Goal: Navigation & Orientation: Go to known website

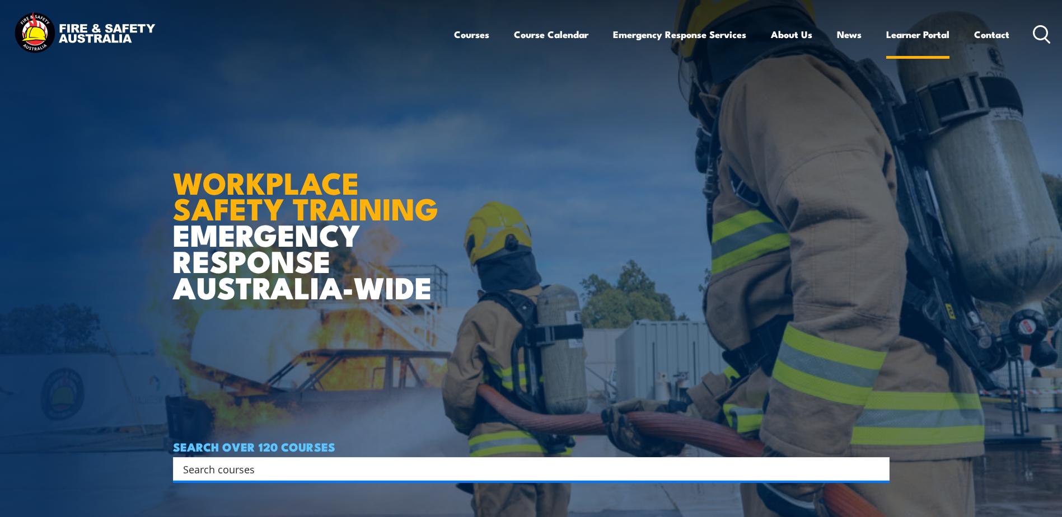
click at [932, 34] on link "Learner Portal" at bounding box center [917, 35] width 63 height 30
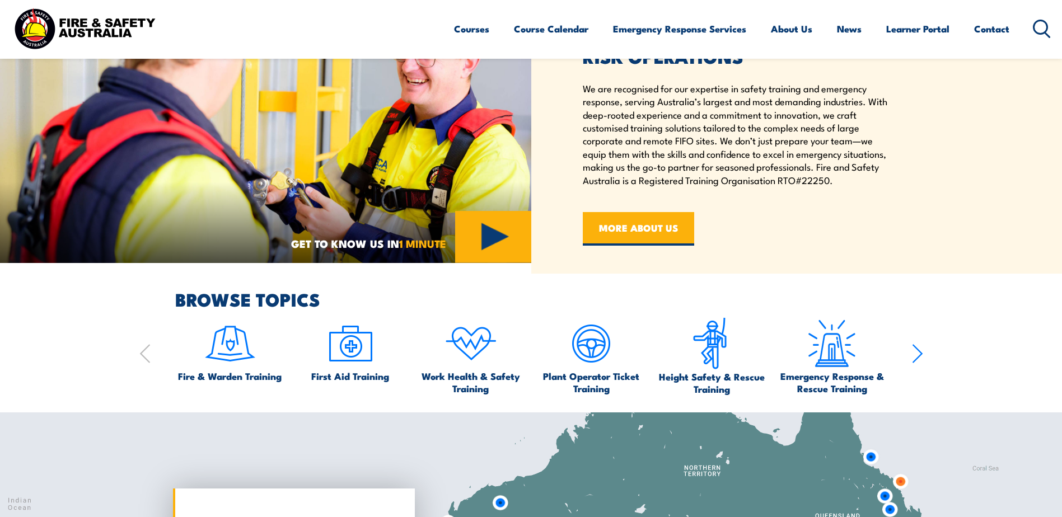
scroll to position [503, 0]
